Goal: Transaction & Acquisition: Purchase product/service

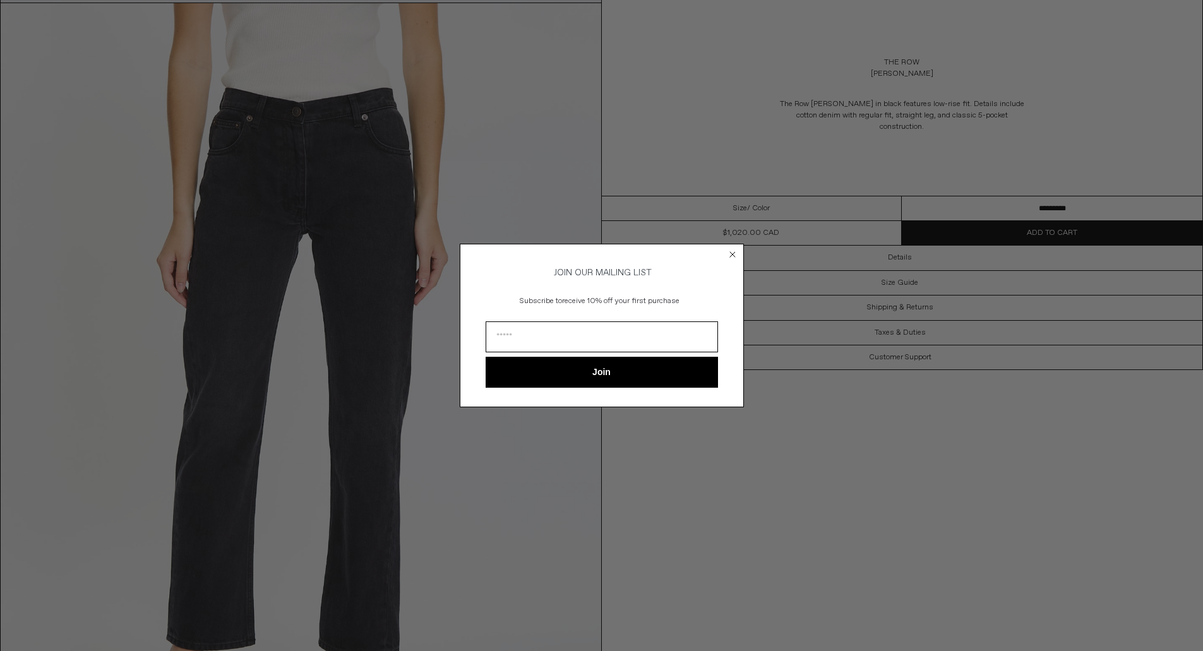
scroll to position [1200, 0]
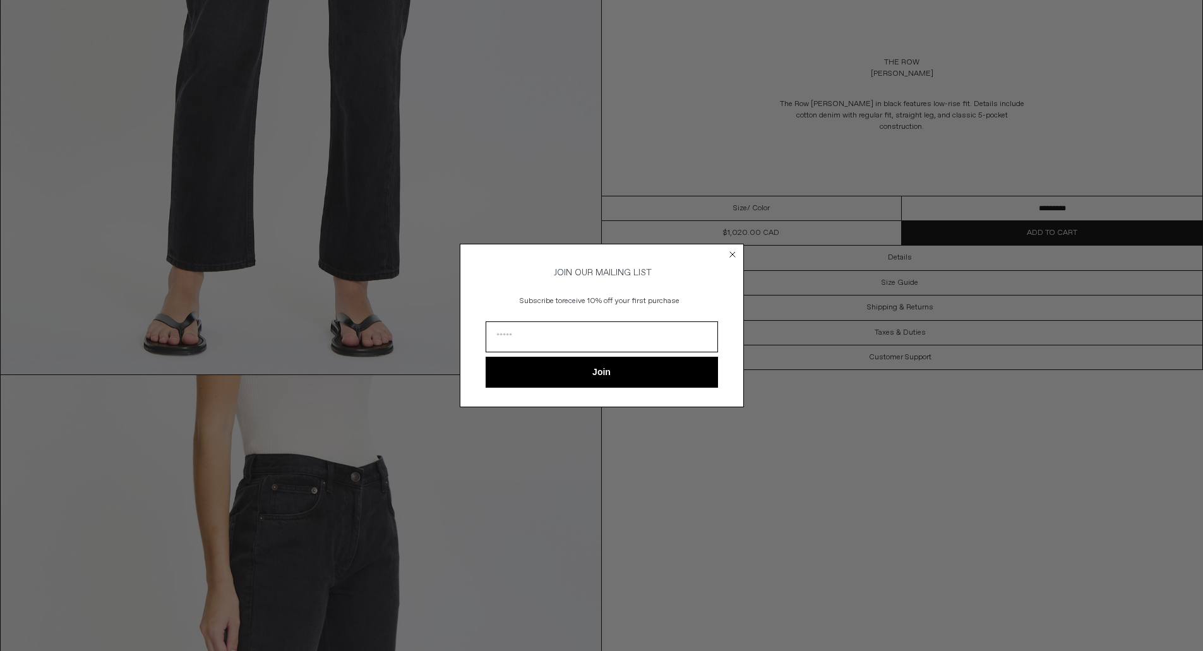
click at [731, 255] on circle "Close dialog" at bounding box center [732, 255] width 12 height 12
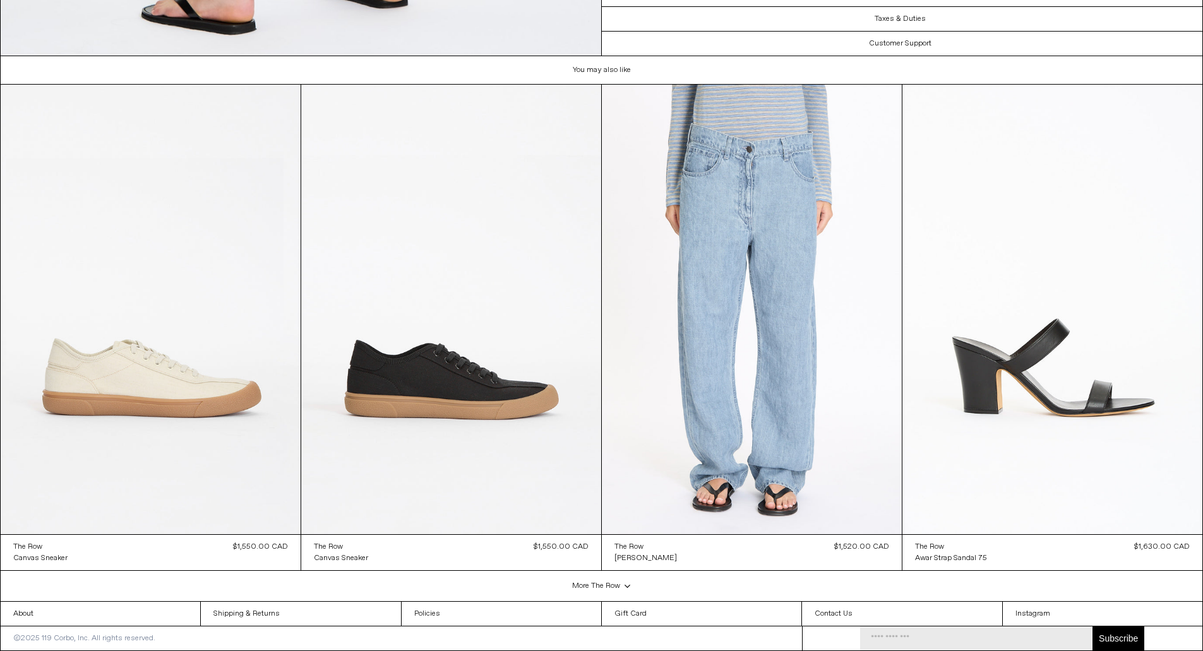
scroll to position [3022, 0]
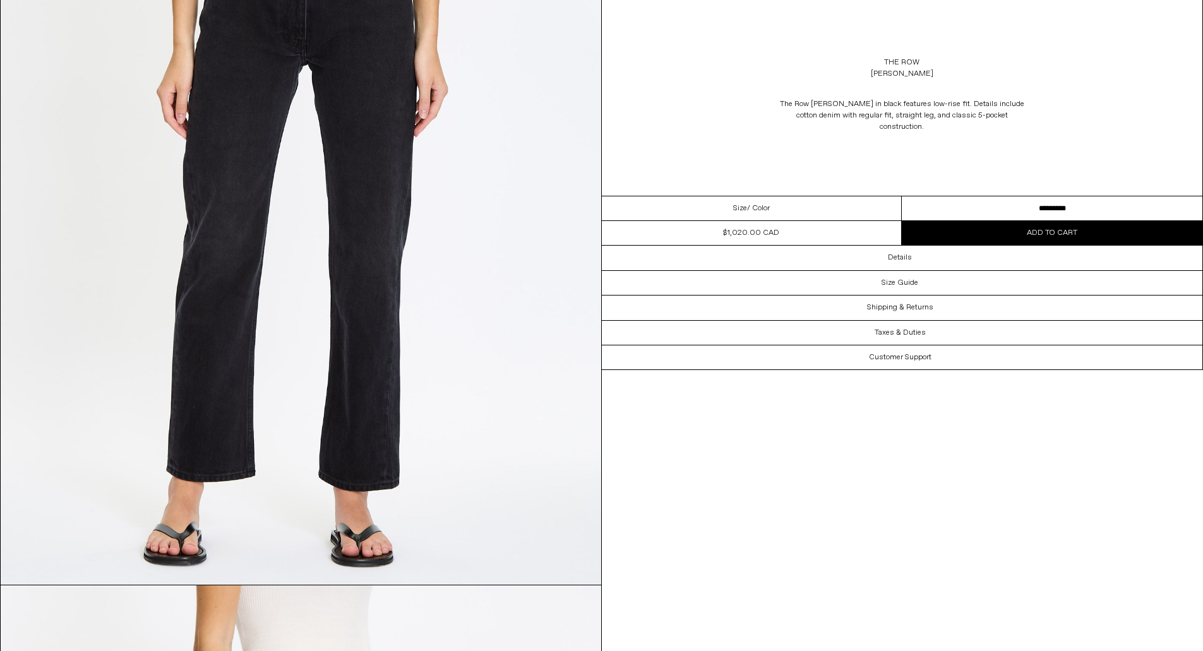
scroll to position [1263, 0]
